Goal: Transaction & Acquisition: Purchase product/service

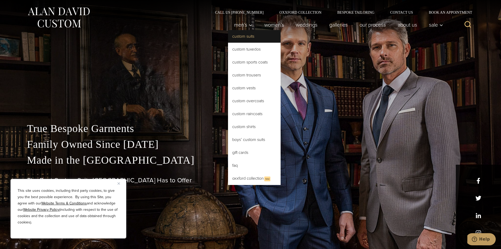
click at [238, 36] on link "Custom Suits" at bounding box center [254, 36] width 53 height 13
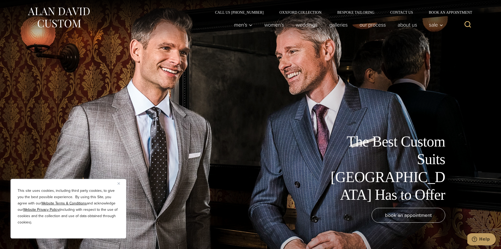
click at [119, 184] on button "Close" at bounding box center [121, 183] width 6 height 6
